Goal: Task Accomplishment & Management: Manage account settings

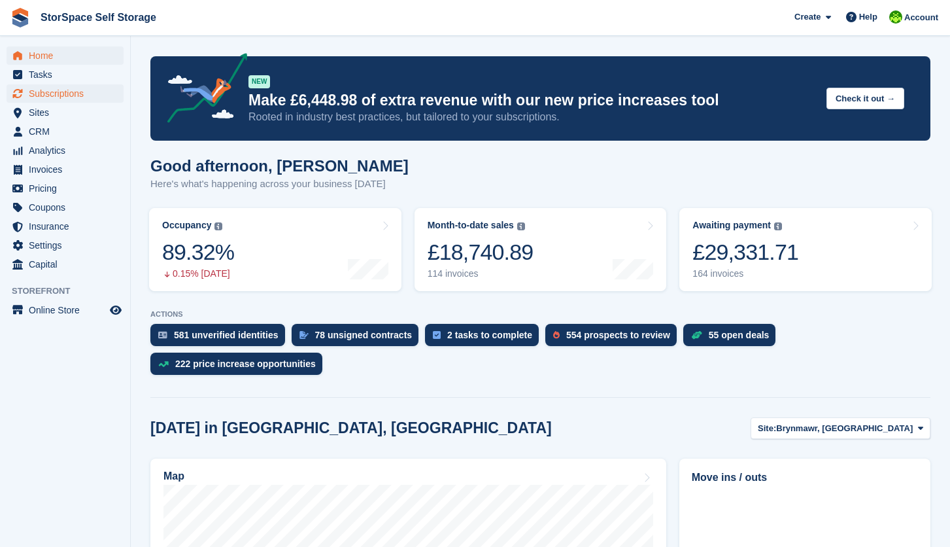
click at [60, 91] on span "Subscriptions" at bounding box center [68, 93] width 78 height 18
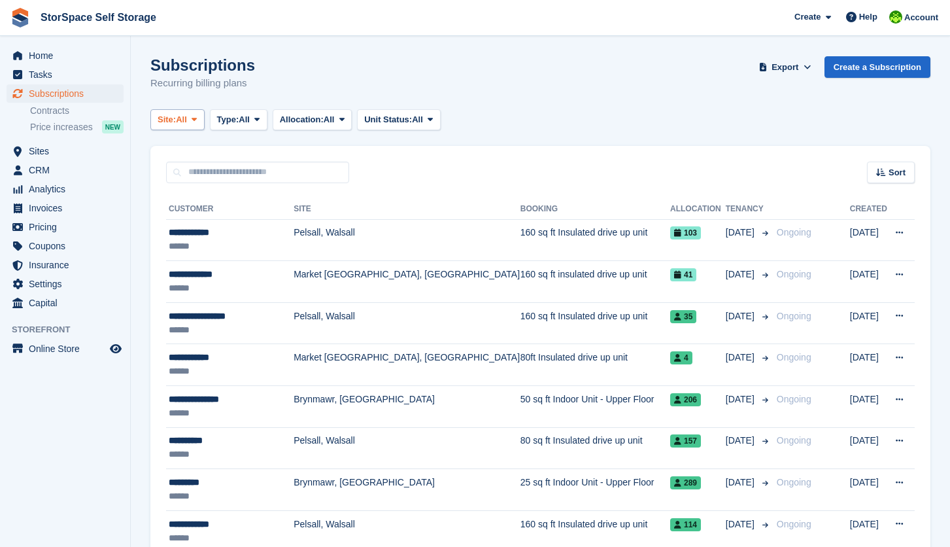
click at [197, 115] on icon at bounding box center [194, 119] width 5 height 9
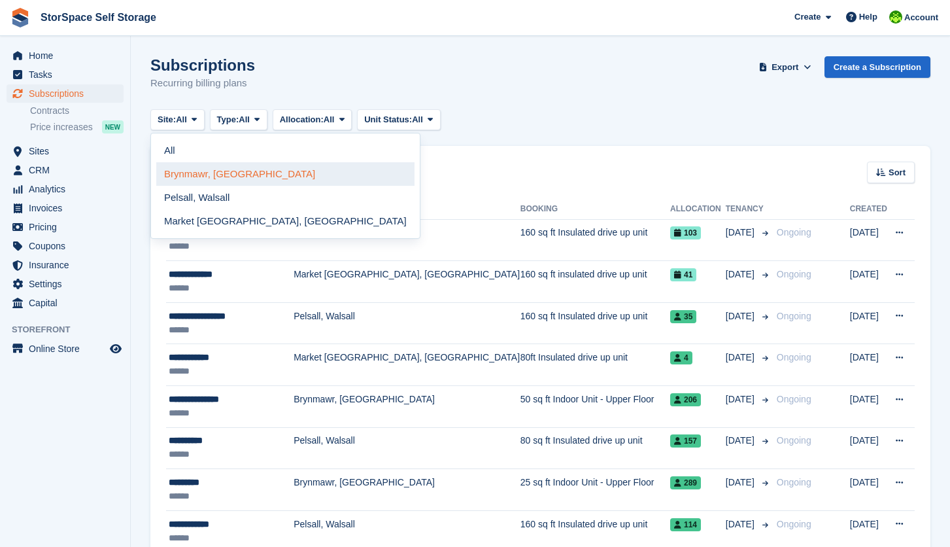
click at [204, 179] on link "Brynmawr, [GEOGRAPHIC_DATA]" at bounding box center [285, 174] width 258 height 24
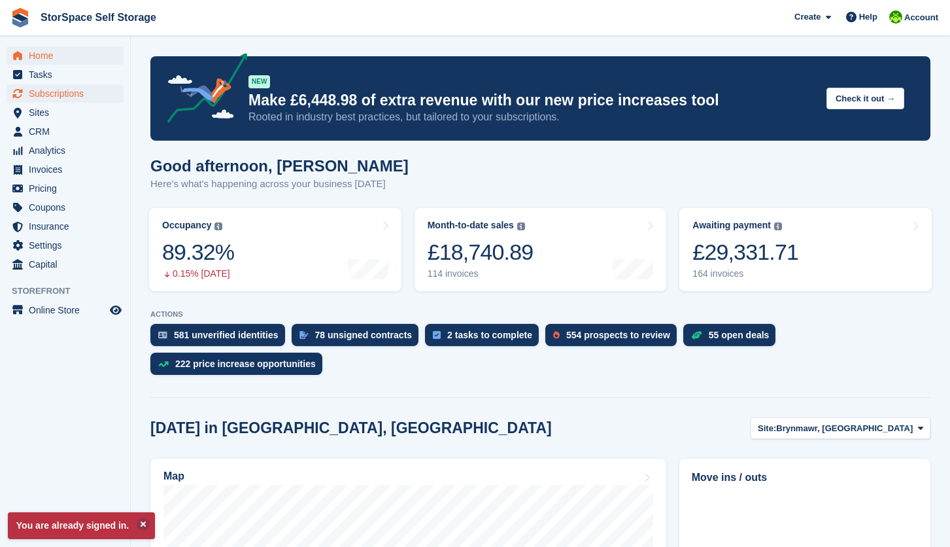
click at [58, 93] on span "Subscriptions" at bounding box center [68, 93] width 78 height 18
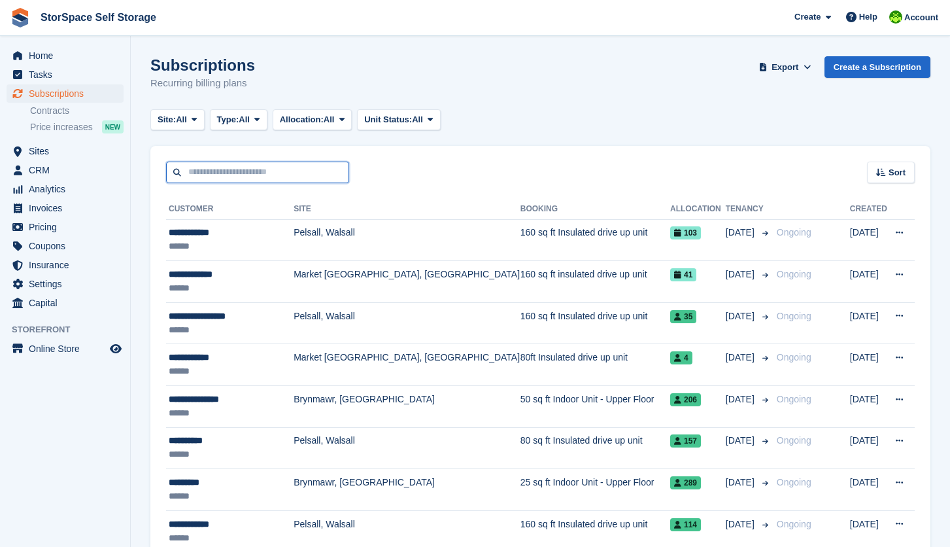
click at [215, 171] on input "text" at bounding box center [257, 173] width 183 height 22
type input "*****"
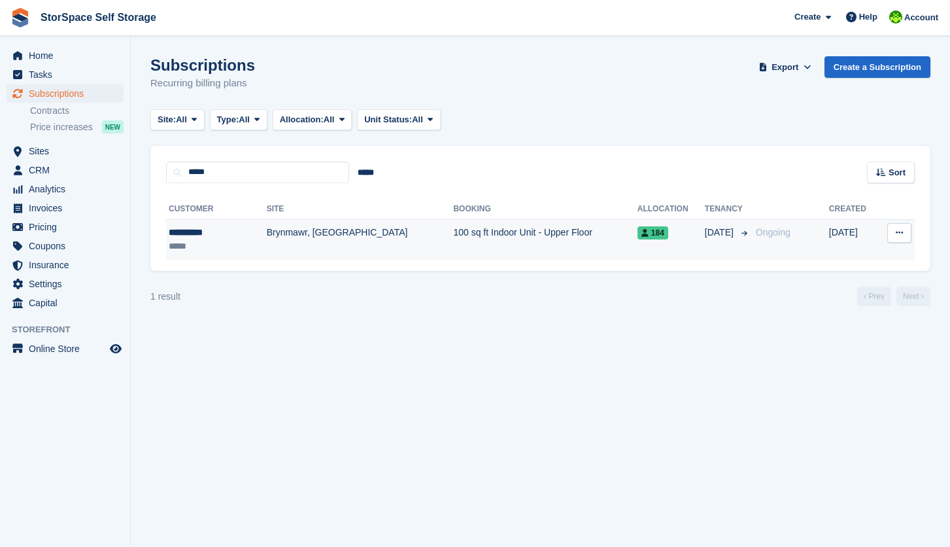
click at [237, 247] on div "*****" at bounding box center [205, 246] width 73 height 14
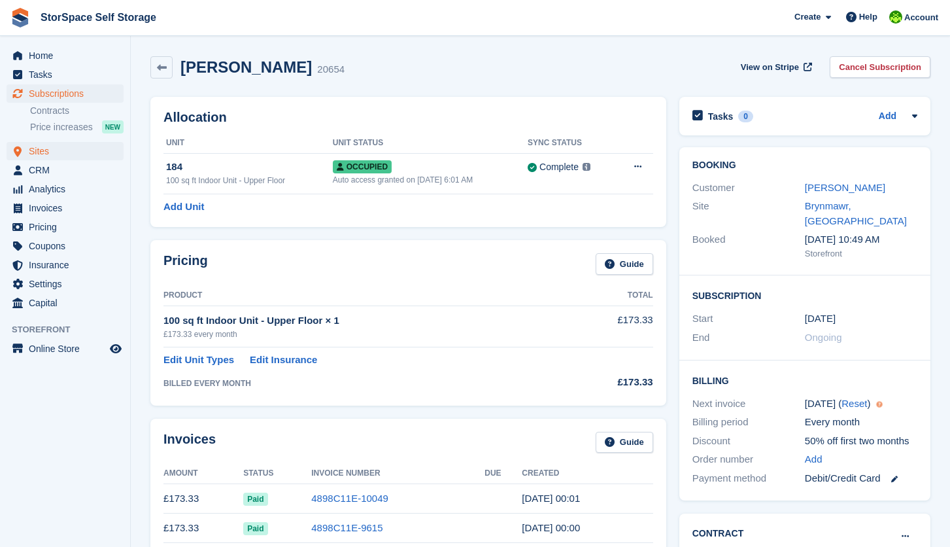
click at [54, 152] on span "Sites" at bounding box center [68, 151] width 78 height 18
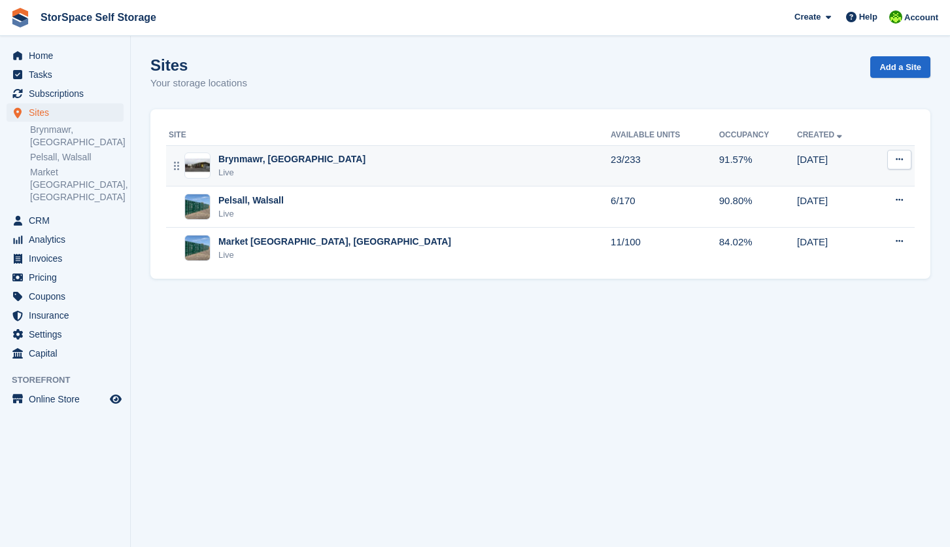
click at [249, 173] on div "Live" at bounding box center [291, 172] width 147 height 13
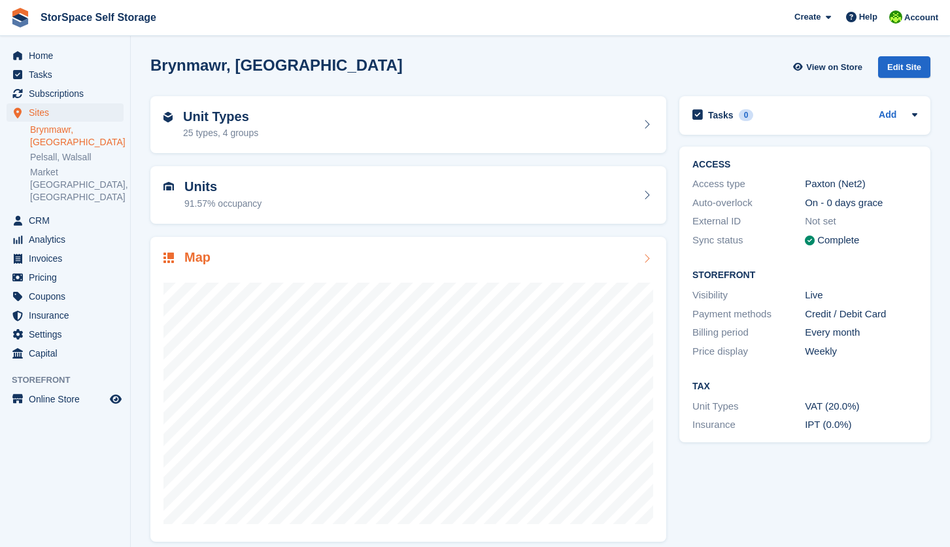
scroll to position [10, 0]
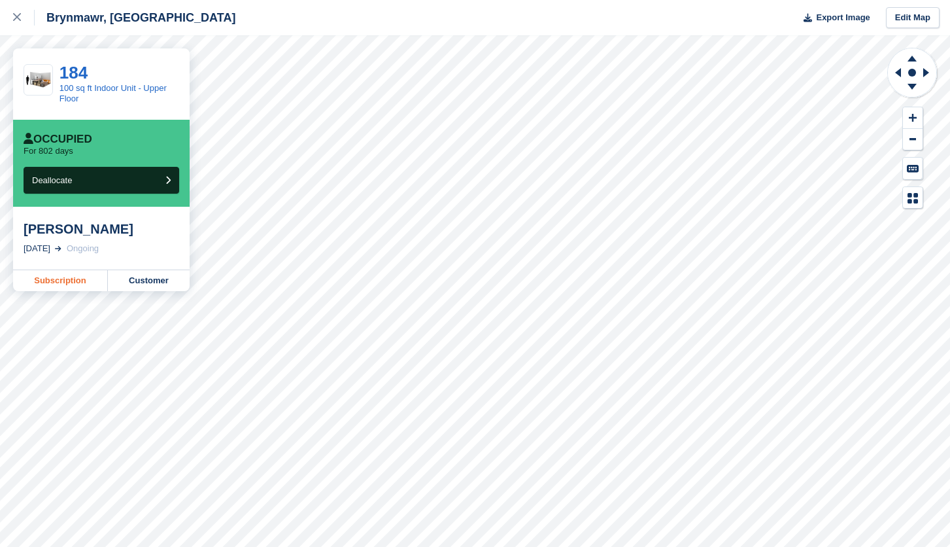
click at [68, 278] on link "Subscription" at bounding box center [60, 280] width 95 height 21
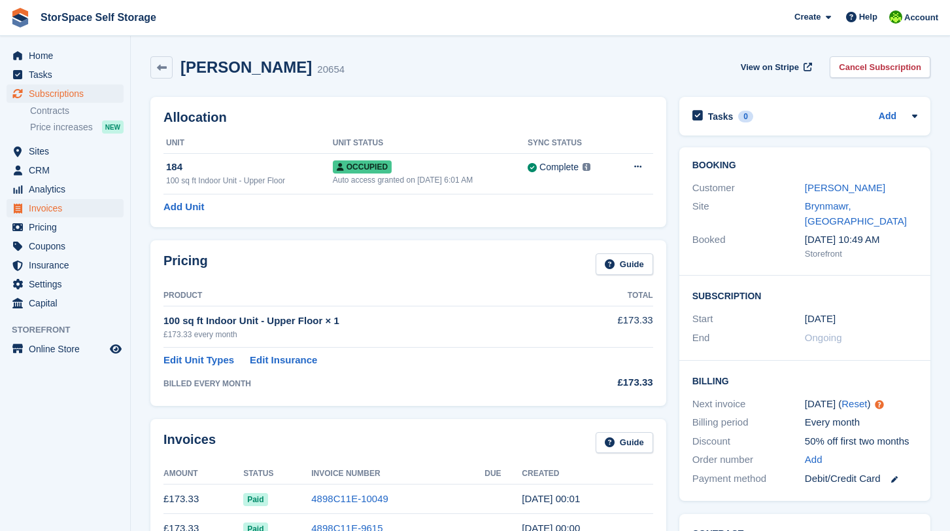
click at [65, 212] on span "Invoices" at bounding box center [68, 208] width 78 height 18
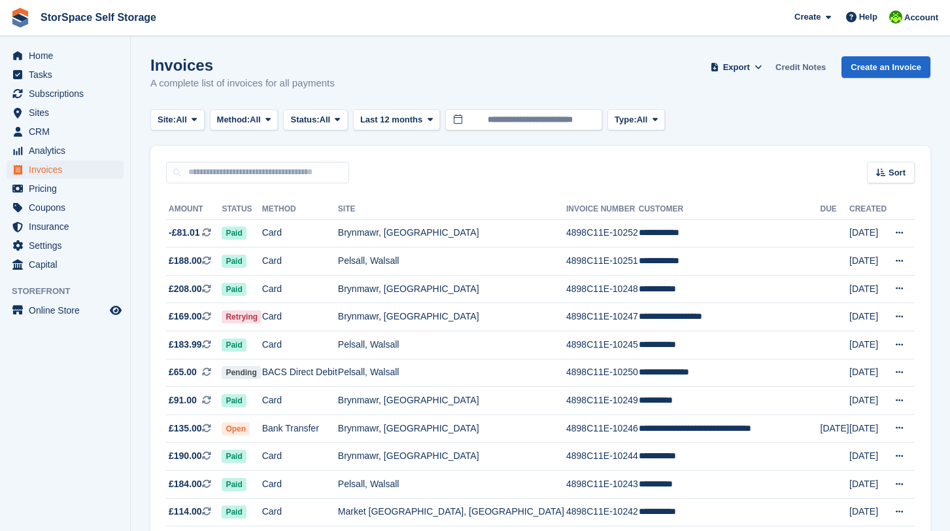
click at [802, 68] on link "Credit Notes" at bounding box center [801, 67] width 61 height 22
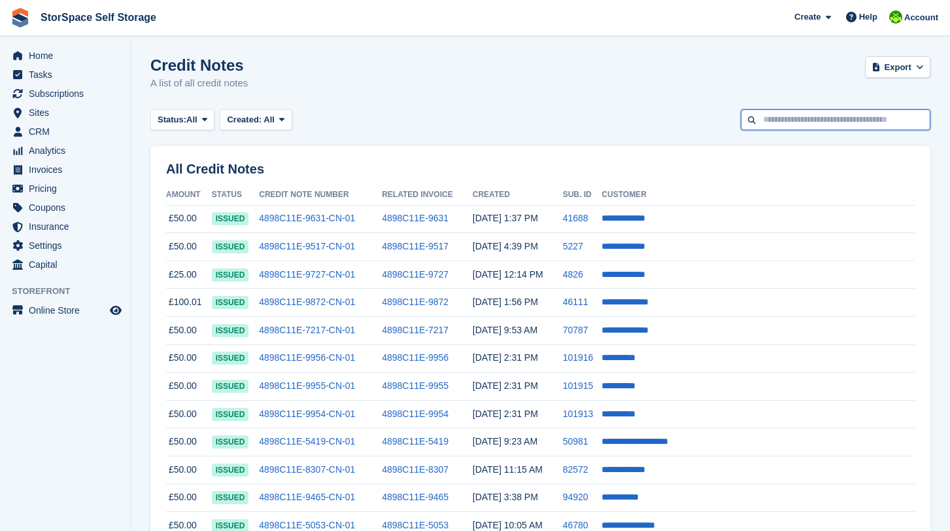
click at [774, 115] on input "text" at bounding box center [836, 120] width 190 height 22
type input "*****"
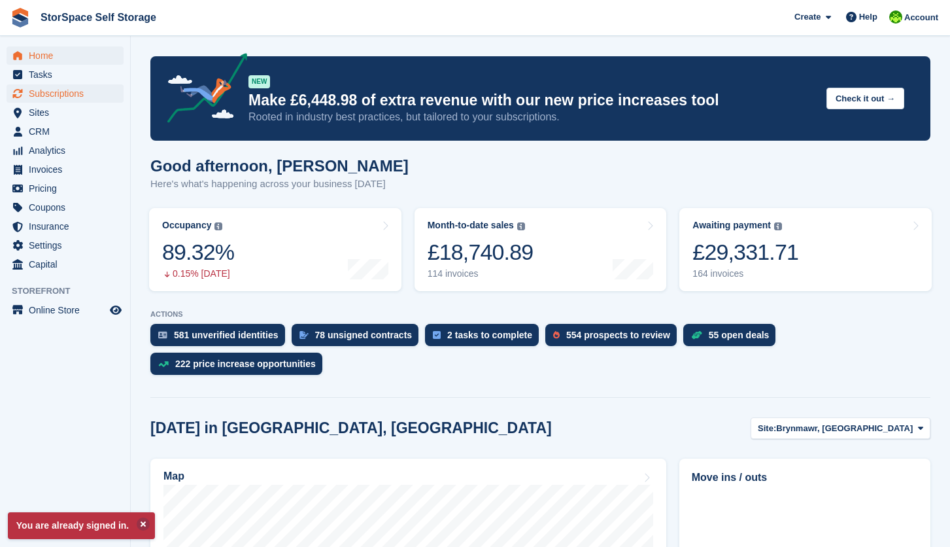
click at [80, 87] on span "Subscriptions" at bounding box center [68, 93] width 78 height 18
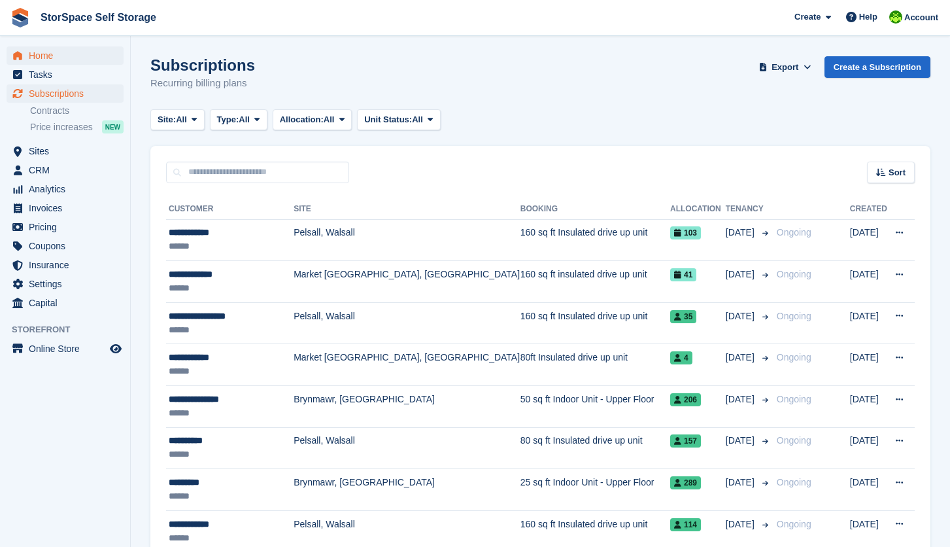
click at [61, 57] on span "Home" at bounding box center [68, 55] width 78 height 18
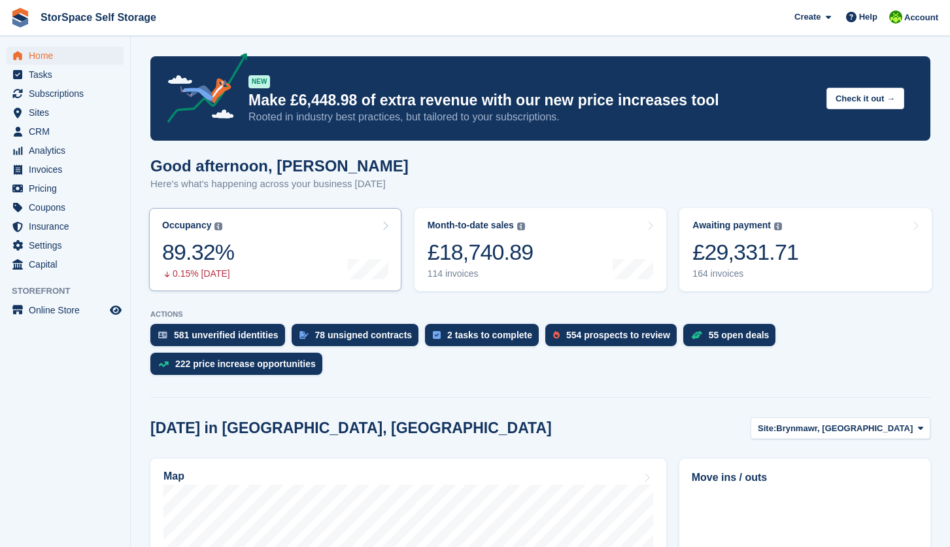
click at [290, 252] on link "Occupancy The percentage of all currently allocated units in terms of area. Inc…" at bounding box center [275, 249] width 252 height 83
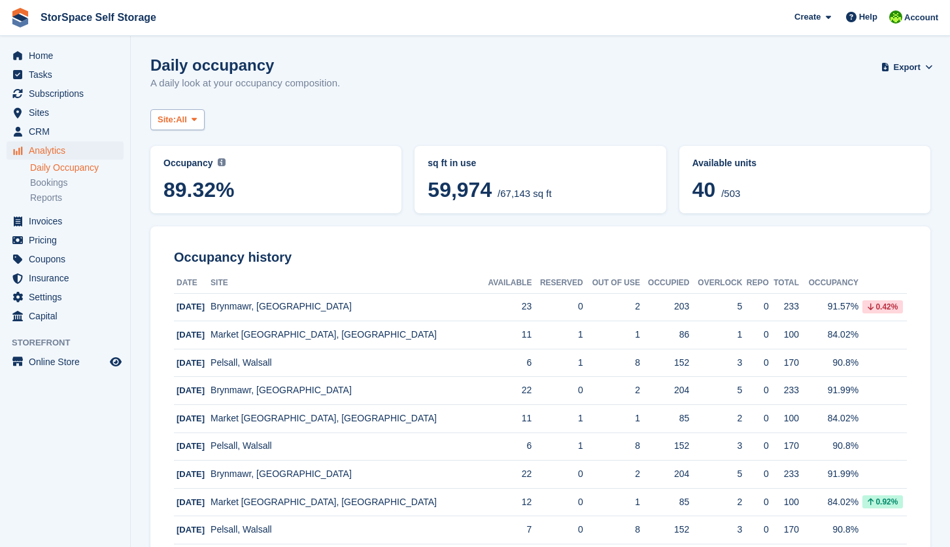
click at [205, 116] on button "Site: All" at bounding box center [177, 120] width 54 height 22
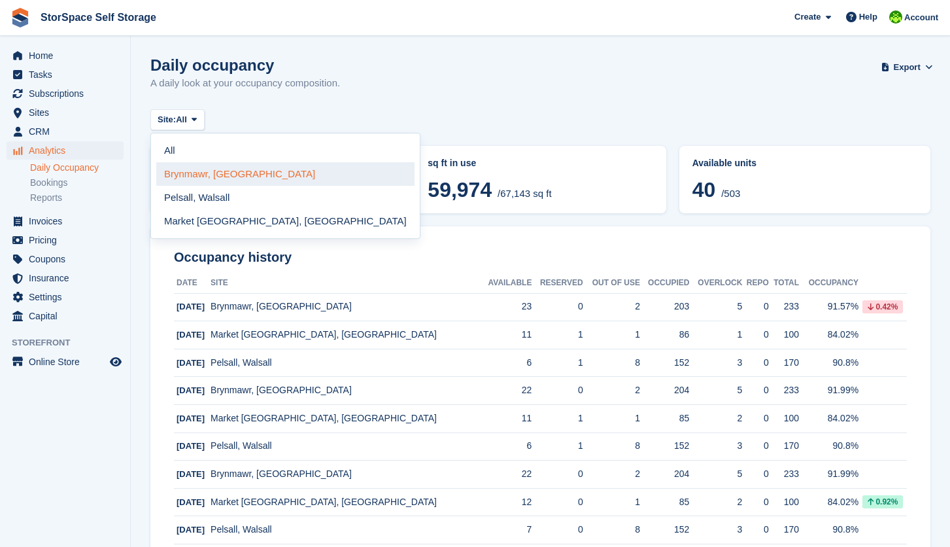
click at [207, 173] on link "Brynmawr, [GEOGRAPHIC_DATA]" at bounding box center [285, 174] width 258 height 24
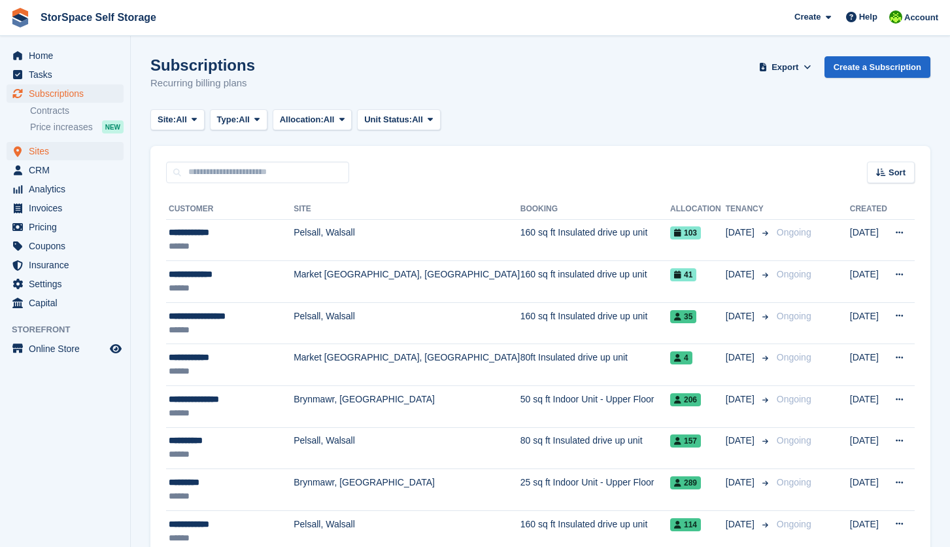
click at [46, 153] on span "Sites" at bounding box center [68, 151] width 78 height 18
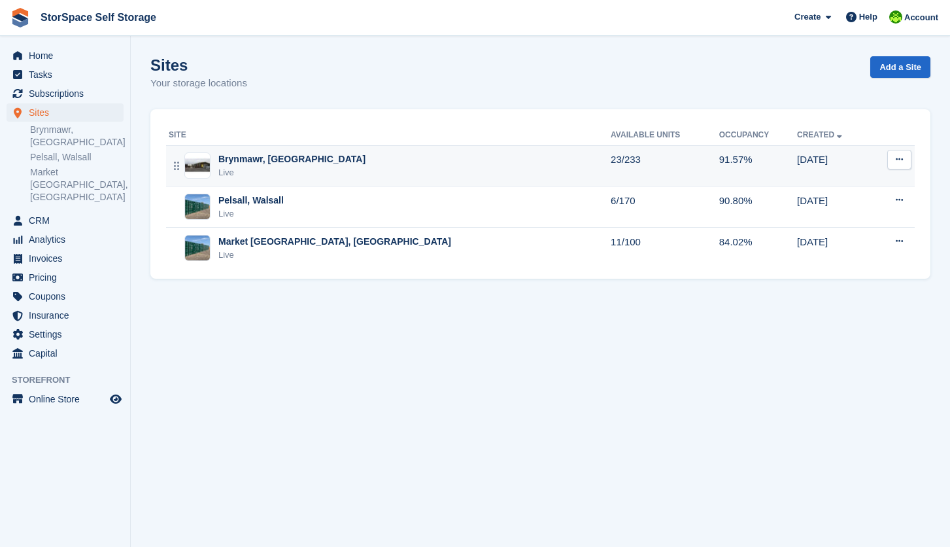
click at [354, 163] on div "Brynmawr, South Wales Live" at bounding box center [390, 165] width 442 height 27
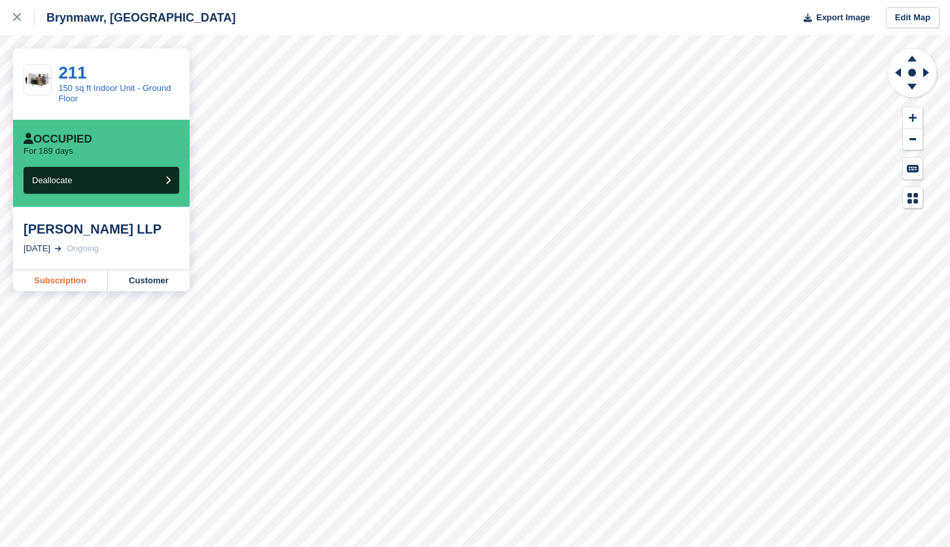
click at [52, 283] on link "Subscription" at bounding box center [60, 280] width 95 height 21
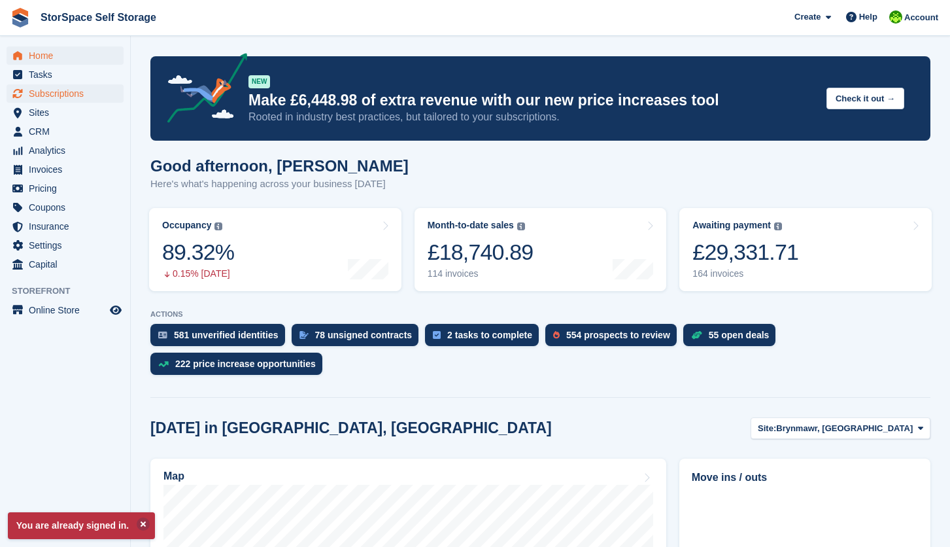
click at [67, 90] on span "Subscriptions" at bounding box center [68, 93] width 78 height 18
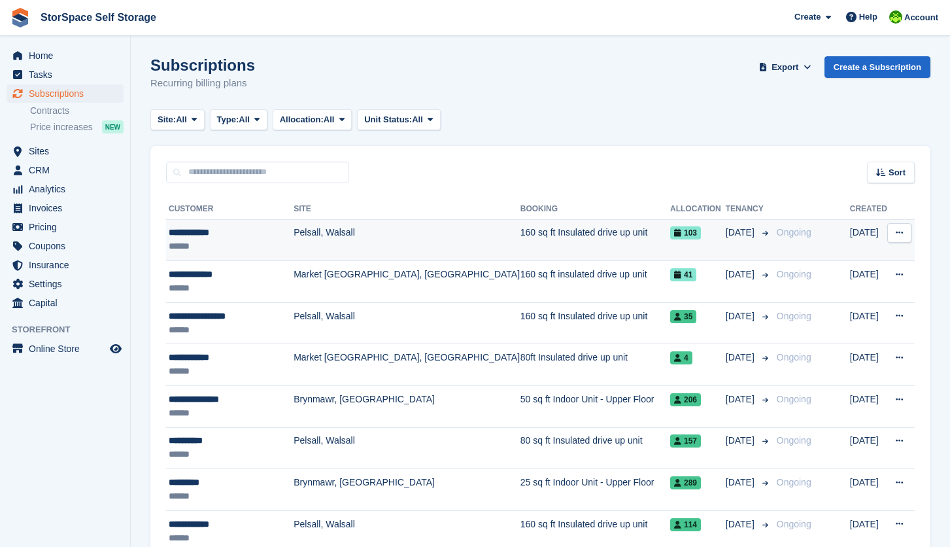
scroll to position [16, 0]
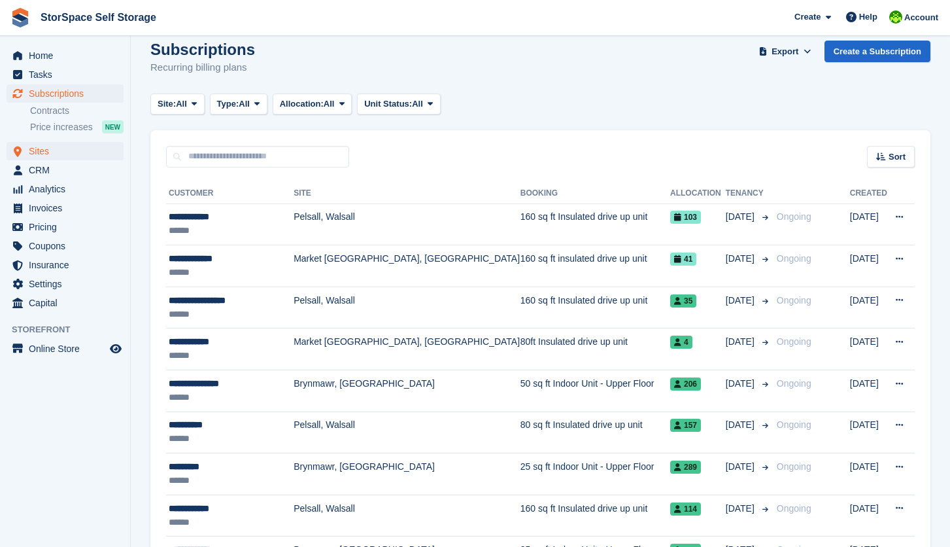
click at [37, 150] on span "Sites" at bounding box center [68, 151] width 78 height 18
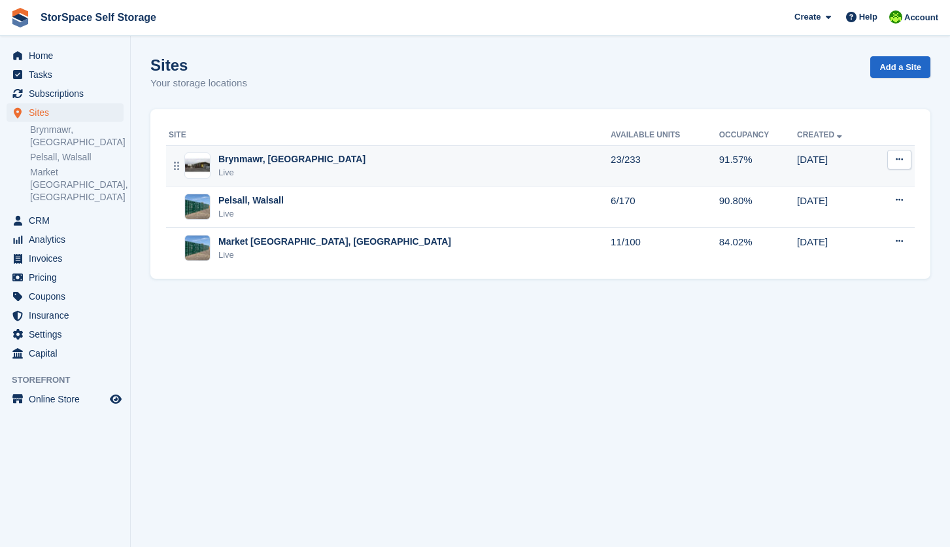
click at [275, 169] on div "Live" at bounding box center [291, 172] width 147 height 13
click at [346, 170] on div "Brynmawr, South Wales Live" at bounding box center [390, 165] width 442 height 27
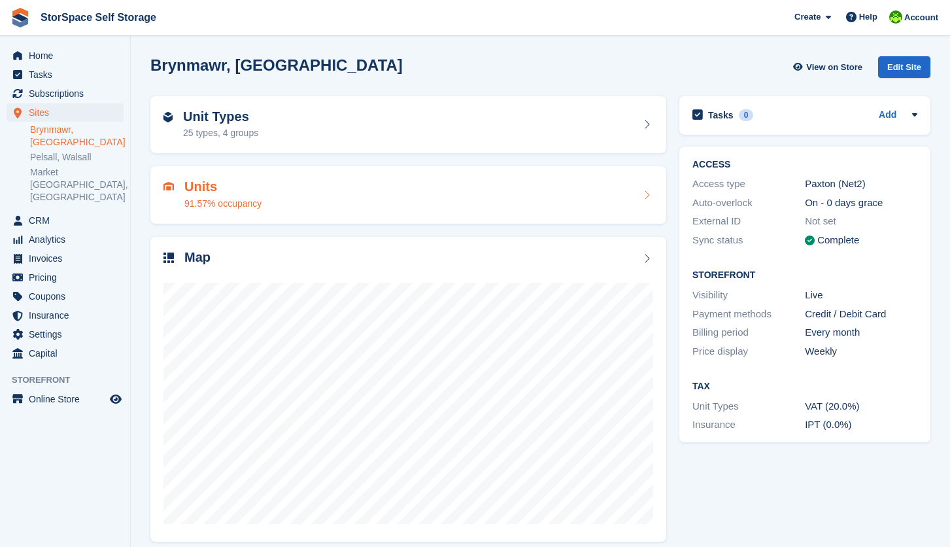
click at [264, 190] on div "Units 91.57% occupancy" at bounding box center [409, 194] width 490 height 31
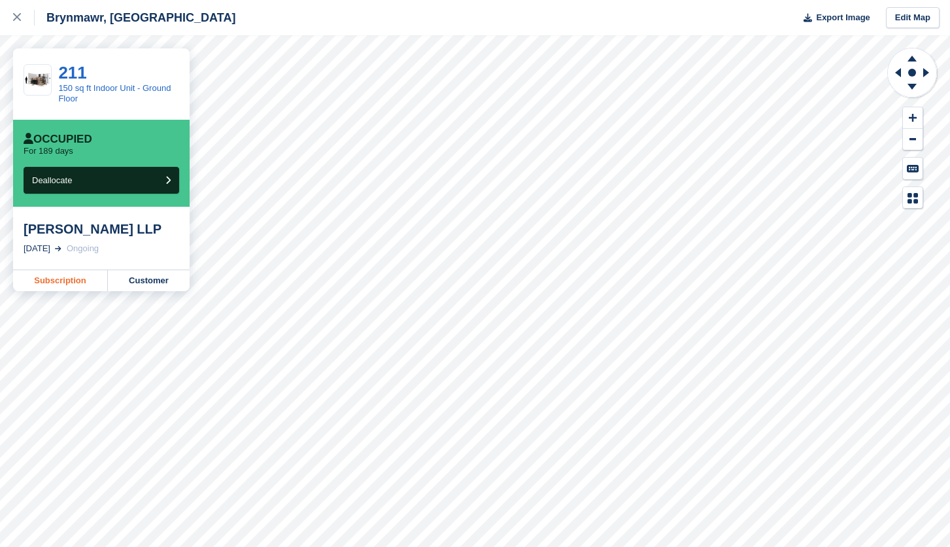
click at [76, 285] on link "Subscription" at bounding box center [60, 280] width 95 height 21
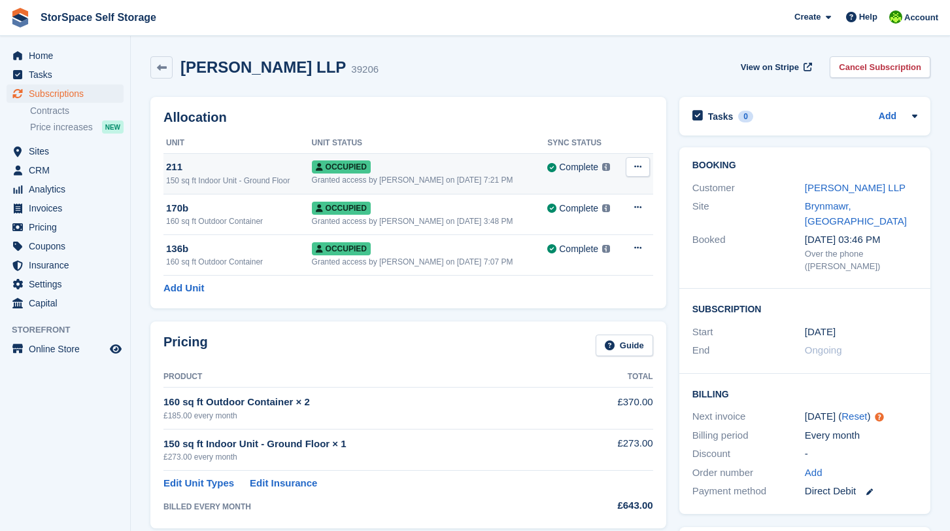
click at [641, 169] on icon at bounding box center [638, 166] width 7 height 9
click at [569, 235] on p "Deallocate" at bounding box center [588, 237] width 114 height 17
